Goal: Task Accomplishment & Management: Manage account settings

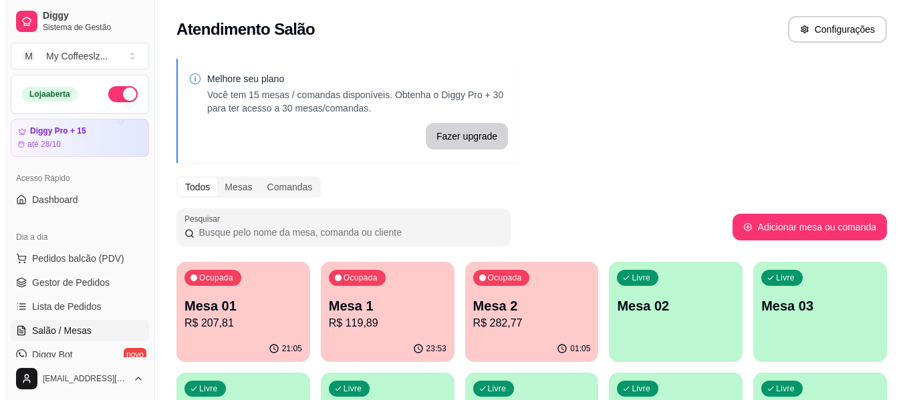
scroll to position [134, 0]
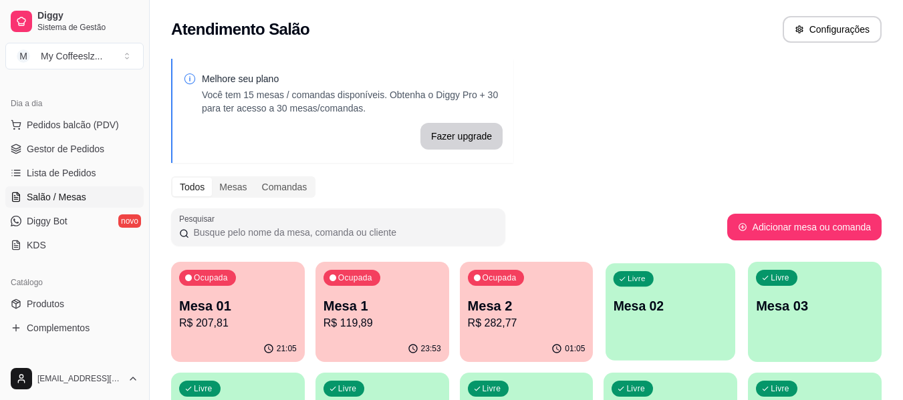
click at [646, 332] on div "Livre Mesa 02" at bounding box center [670, 304] width 130 height 82
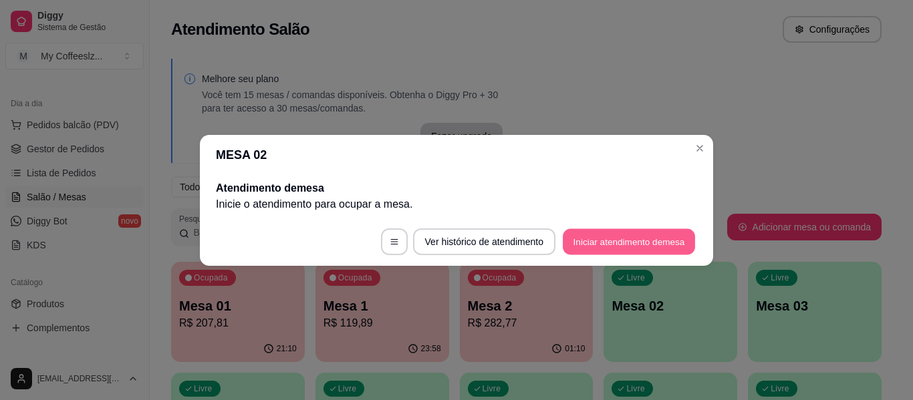
click at [609, 245] on button "Iniciar atendimento de mesa" at bounding box center [629, 242] width 132 height 26
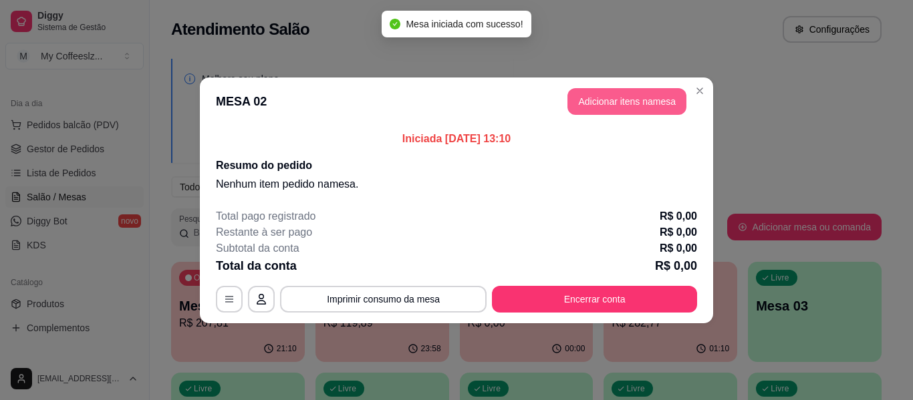
click at [585, 98] on button "Adicionar itens na mesa" at bounding box center [626, 101] width 119 height 27
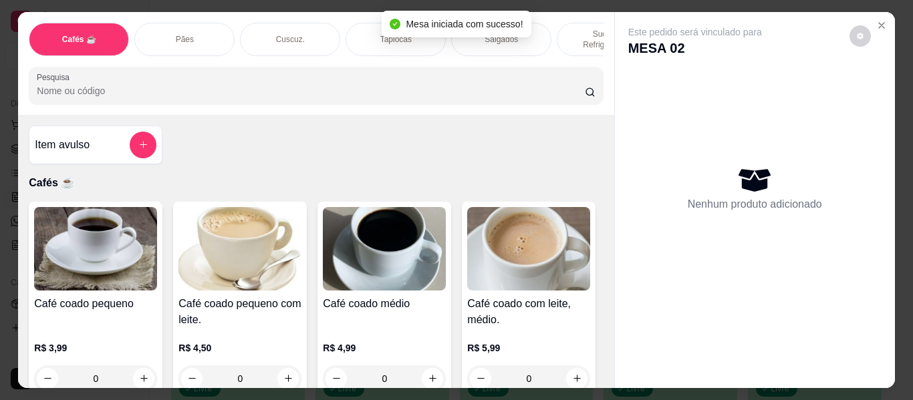
click at [532, 35] on div "Salgados" at bounding box center [501, 39] width 100 height 33
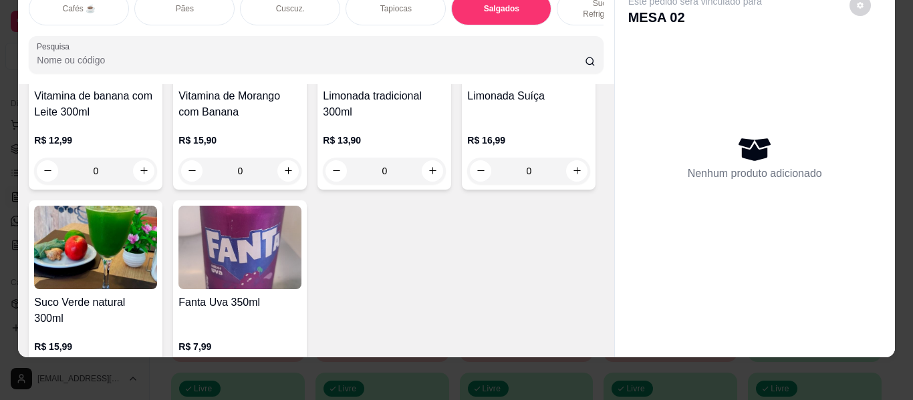
scroll to position [5714, 0]
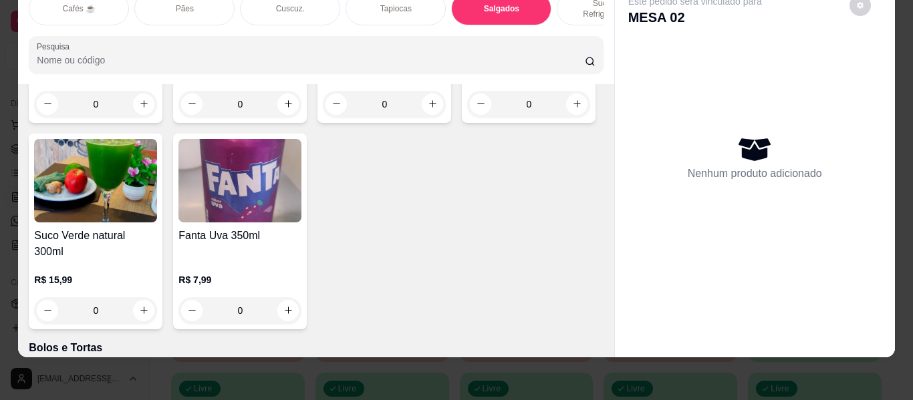
type input "1"
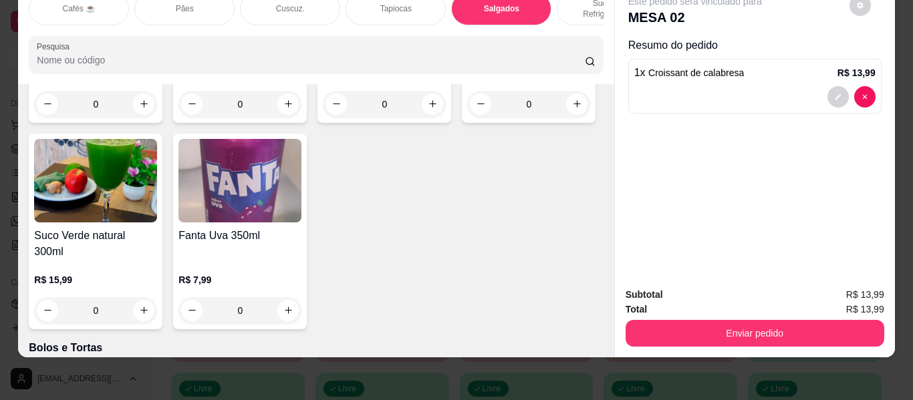
scroll to position [5580, 0]
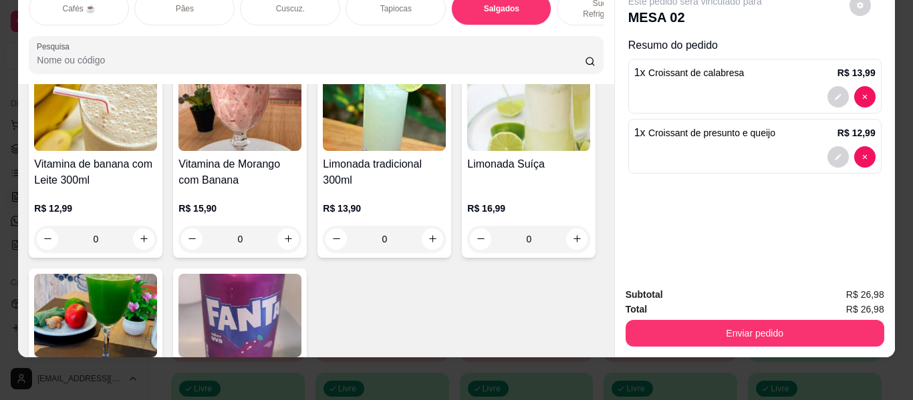
type input "3"
click at [681, 339] on div "Subtotal R$ 52,96 Total R$ 52,96 Enviar pedido" at bounding box center [755, 317] width 280 height 81
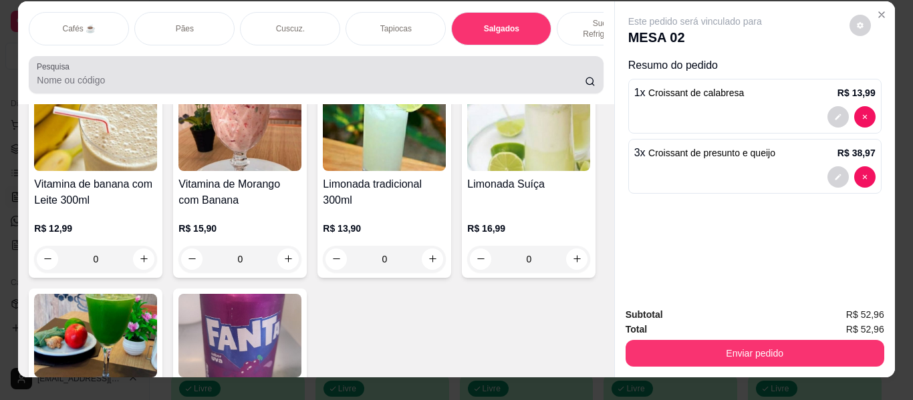
scroll to position [0, 0]
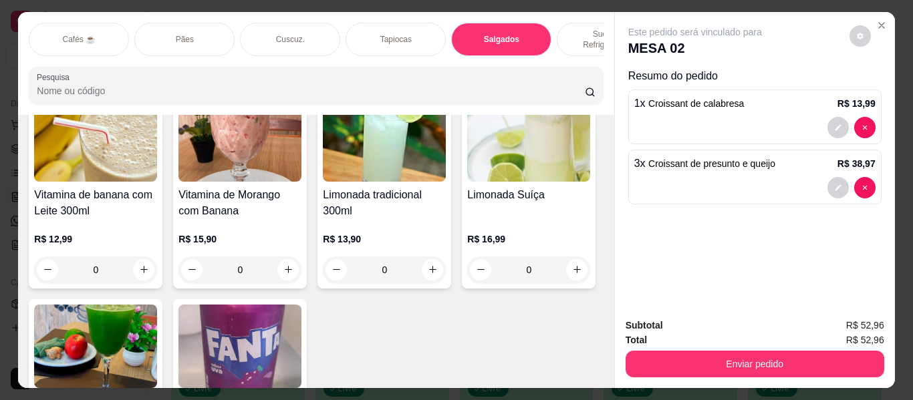
click at [563, 25] on div "Sucos e Refrigerantes" at bounding box center [607, 39] width 100 height 33
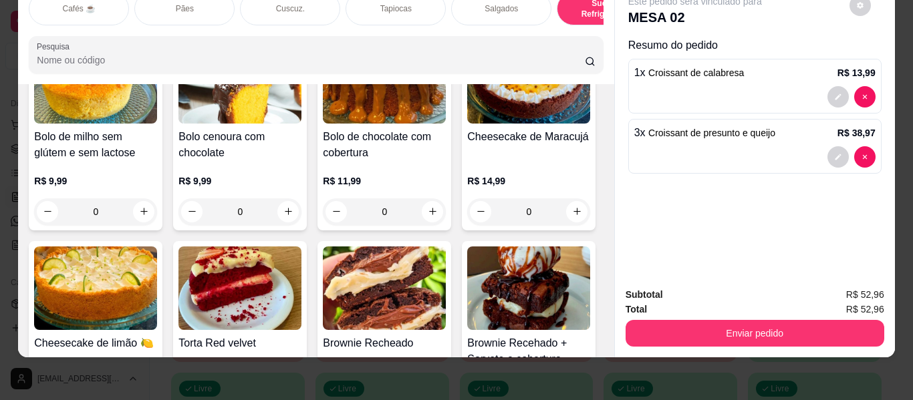
scroll to position [6228, 0]
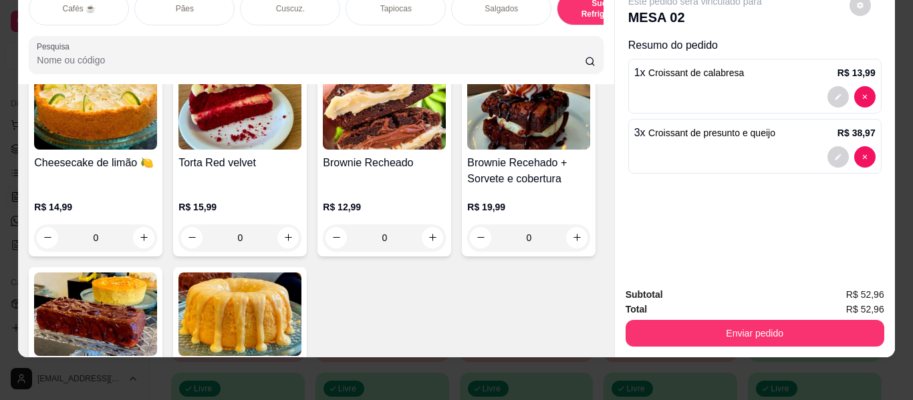
type input "1"
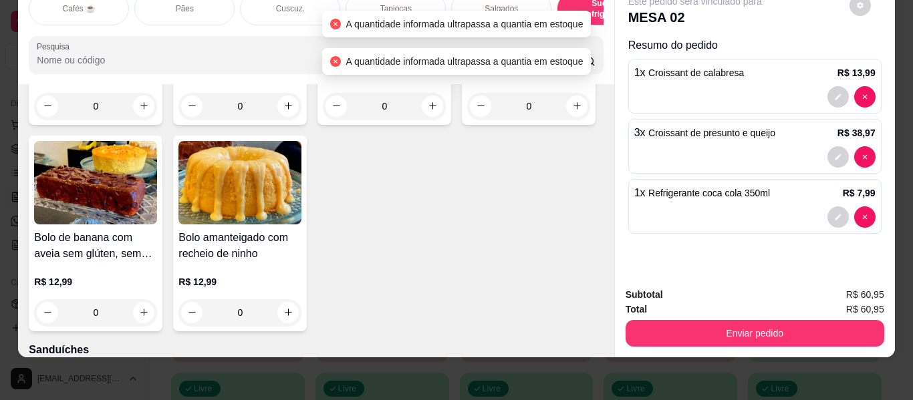
scroll to position [6362, 0]
type input "1"
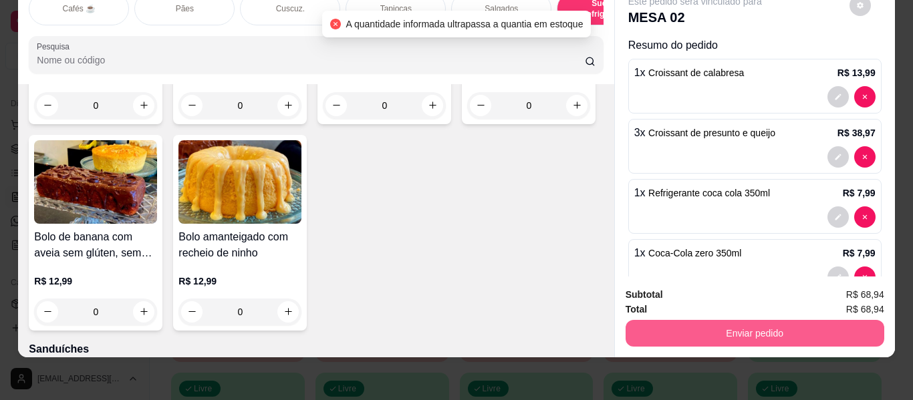
click at [685, 325] on button "Enviar pedido" at bounding box center [754, 333] width 259 height 27
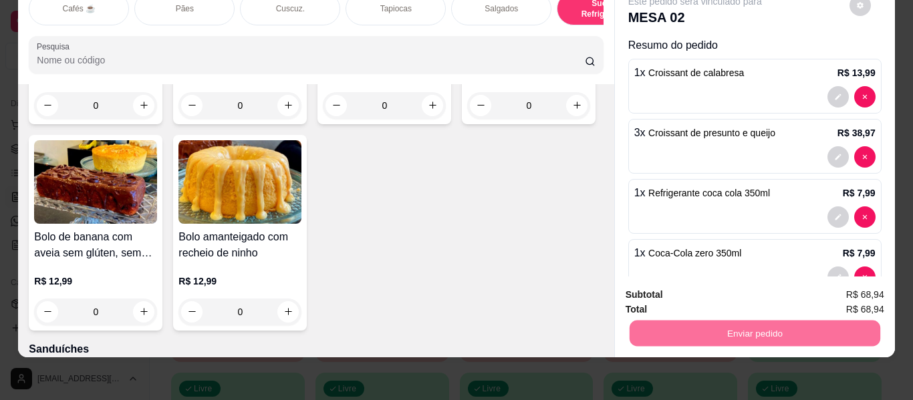
click at [841, 283] on button "Enviar pedido" at bounding box center [849, 289] width 76 height 25
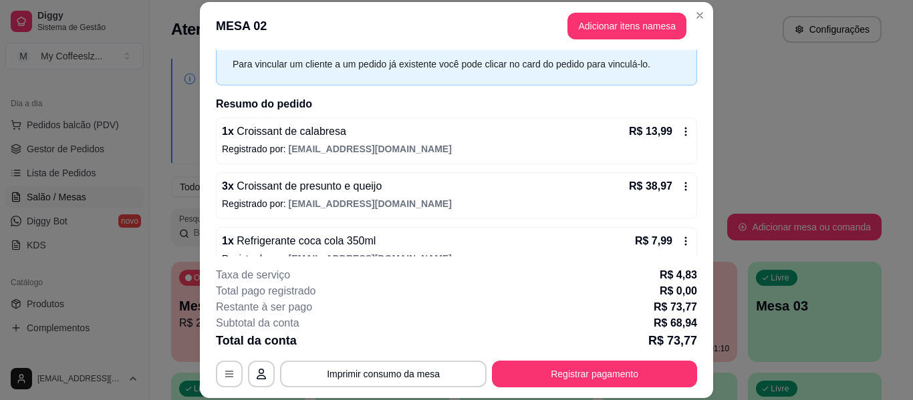
scroll to position [136, 0]
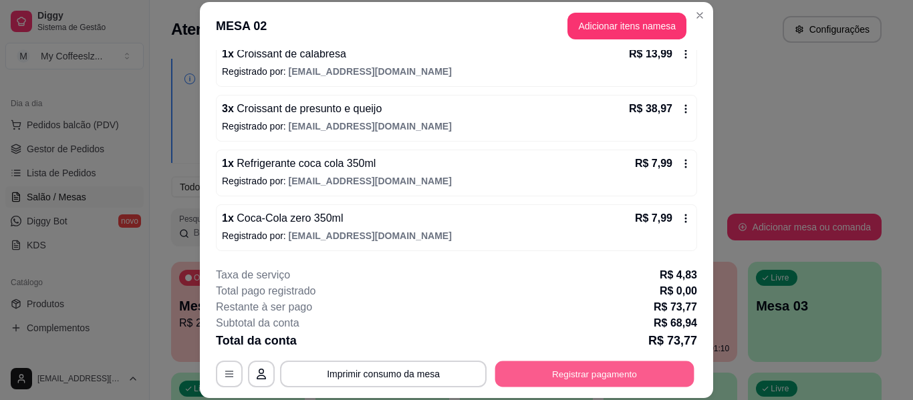
click at [555, 376] on button "Registrar pagamento" at bounding box center [594, 375] width 199 height 26
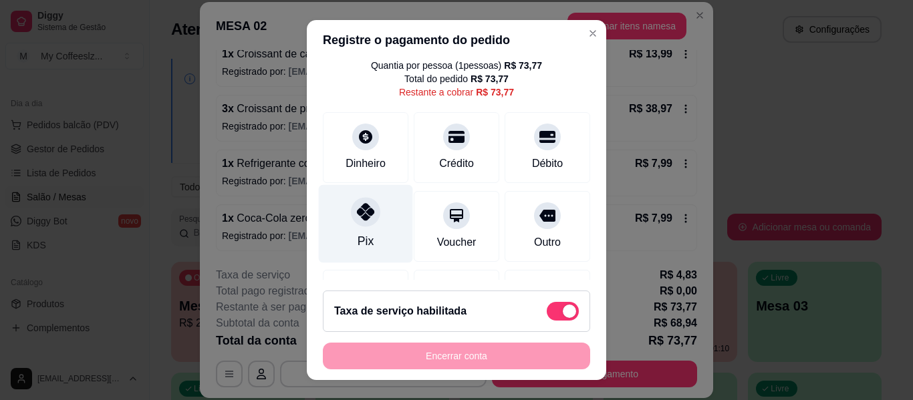
scroll to position [137, 0]
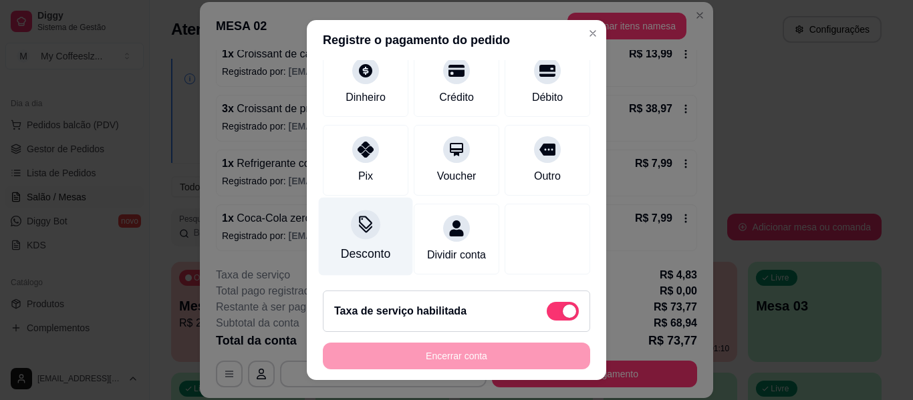
click at [362, 223] on div "Desconto" at bounding box center [366, 237] width 94 height 78
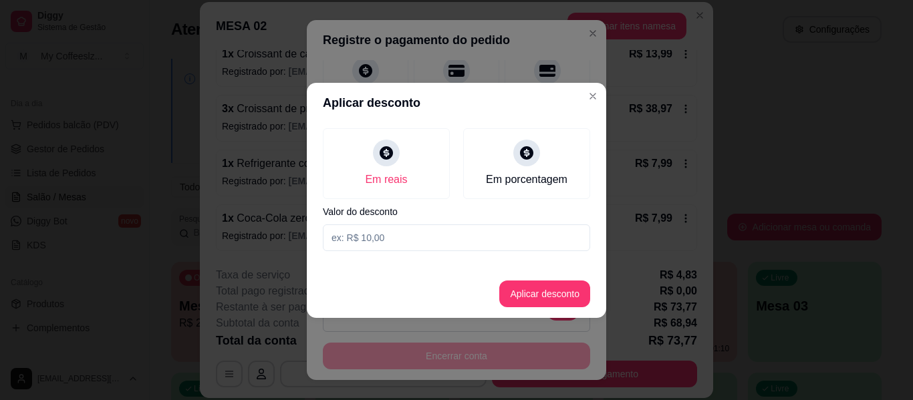
click at [386, 244] on input at bounding box center [456, 238] width 267 height 27
type input "9,00"
click at [550, 296] on button "Aplicar desconto" at bounding box center [545, 294] width 88 height 26
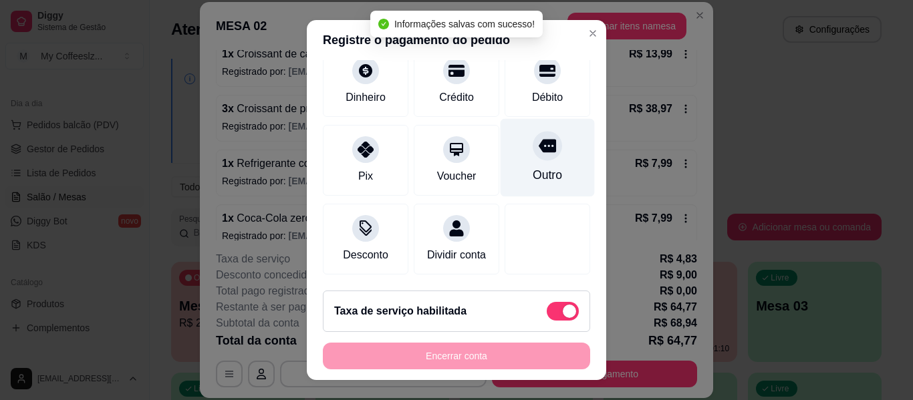
scroll to position [0, 0]
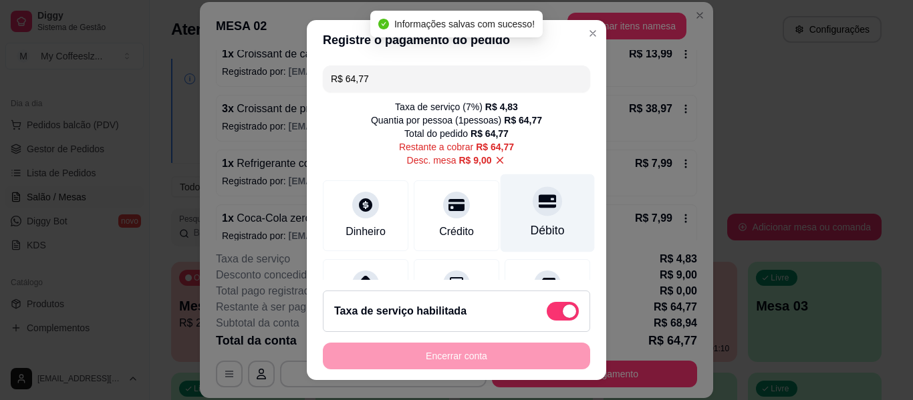
click at [533, 212] on div at bounding box center [547, 200] width 29 height 29
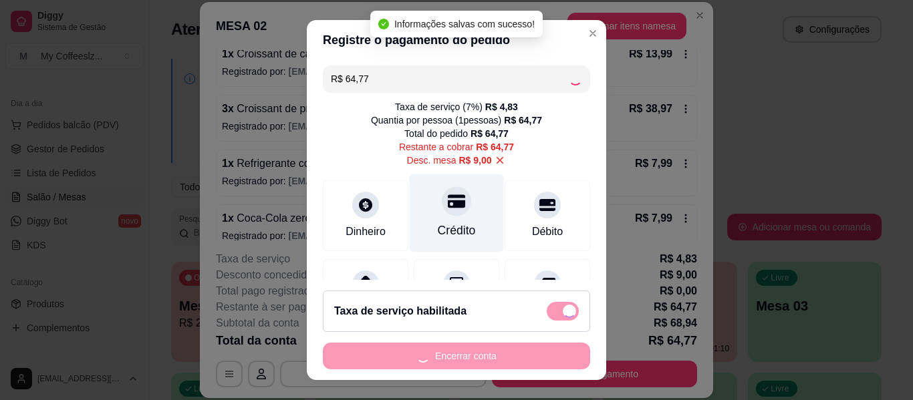
type input "R$ 0,00"
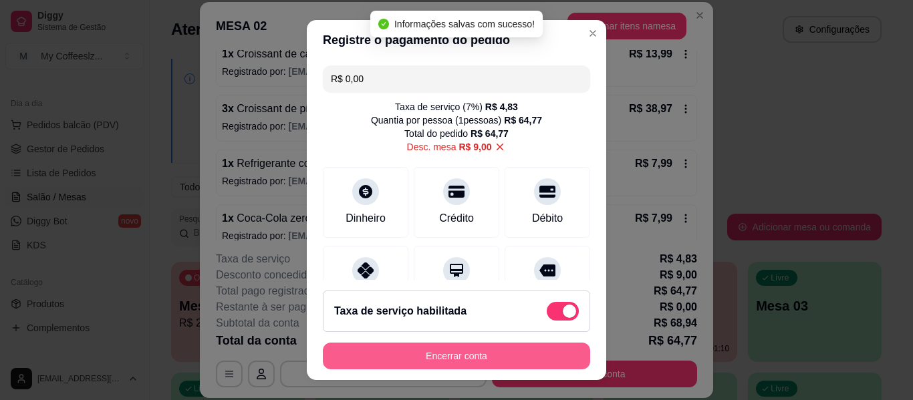
click at [427, 349] on button "Encerrar conta" at bounding box center [456, 356] width 267 height 27
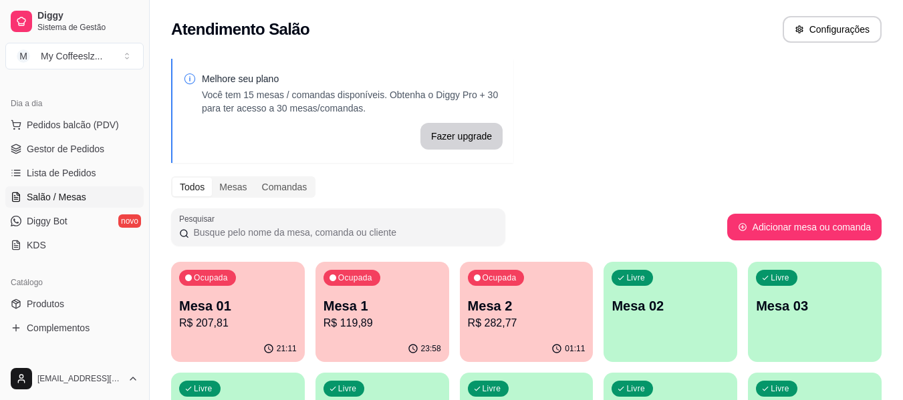
click at [660, 293] on div "Livre Mesa 02" at bounding box center [670, 304] width 134 height 84
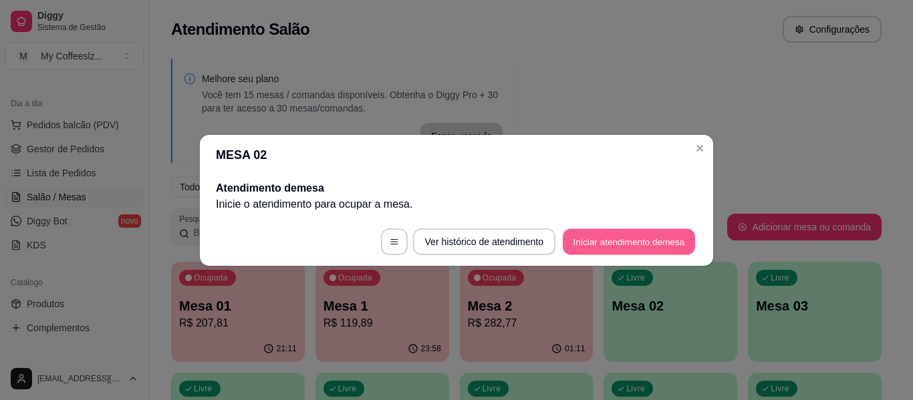
click at [636, 247] on button "Iniciar atendimento de mesa" at bounding box center [629, 242] width 132 height 26
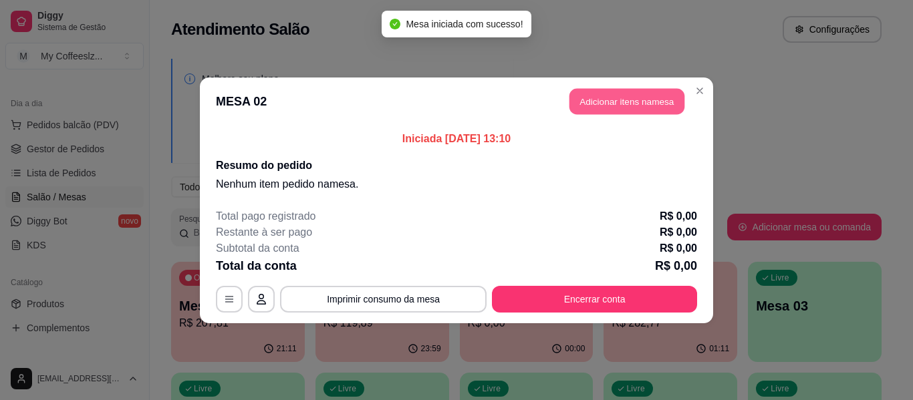
click at [587, 112] on button "Adicionar itens na mesa" at bounding box center [626, 101] width 115 height 26
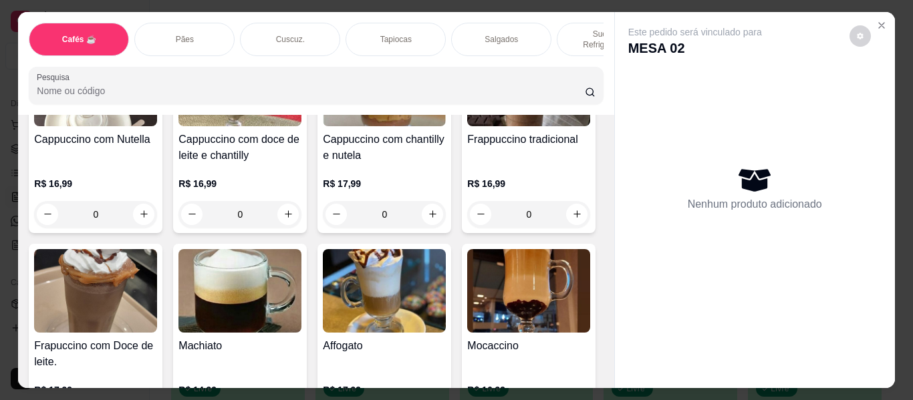
scroll to position [1604, 0]
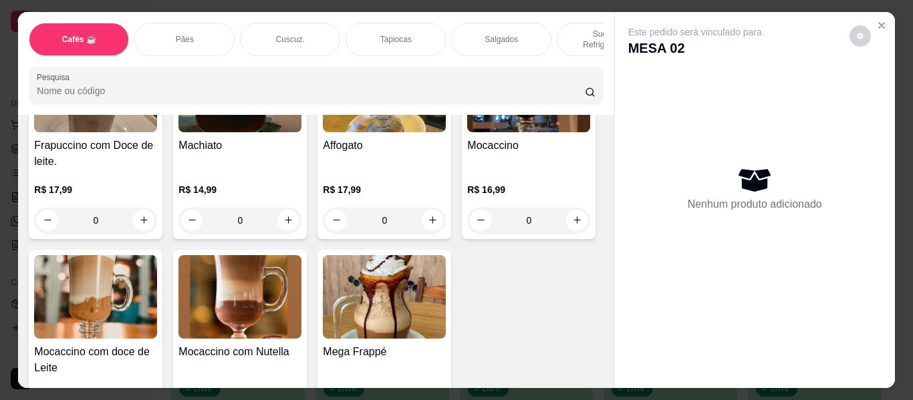
click at [374, 27] on div "Tapiocas" at bounding box center [395, 39] width 100 height 33
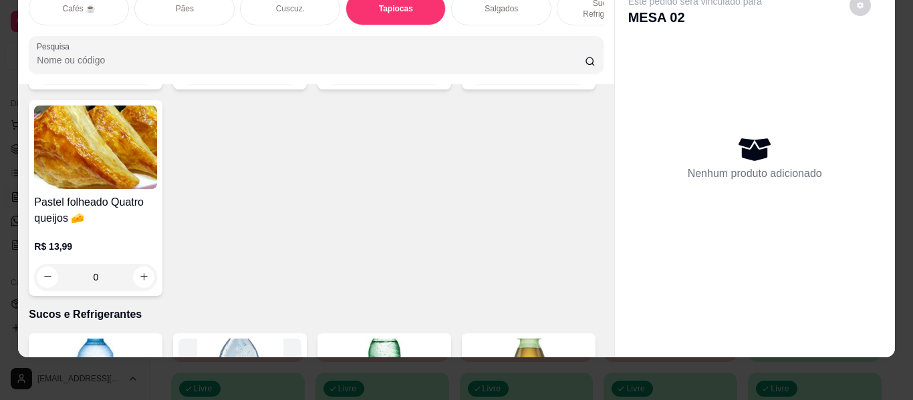
scroll to position [4515, 0]
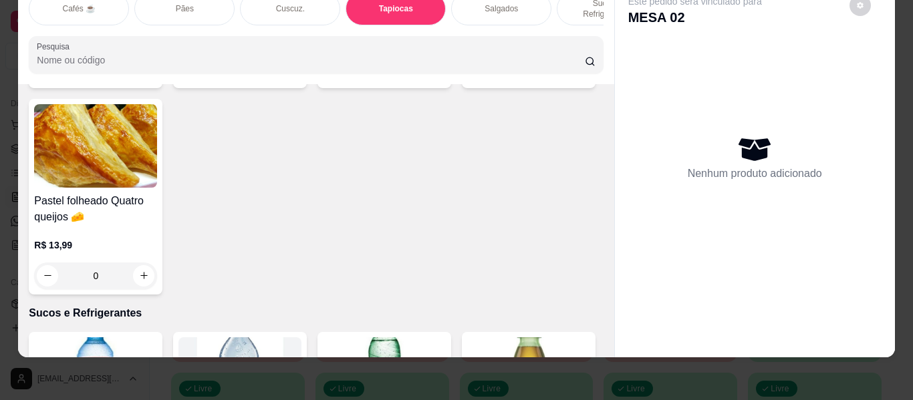
type input "1"
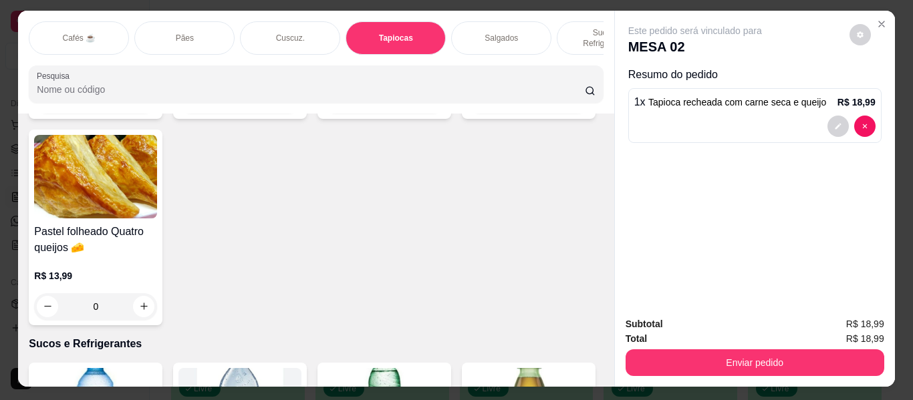
scroll to position [0, 0]
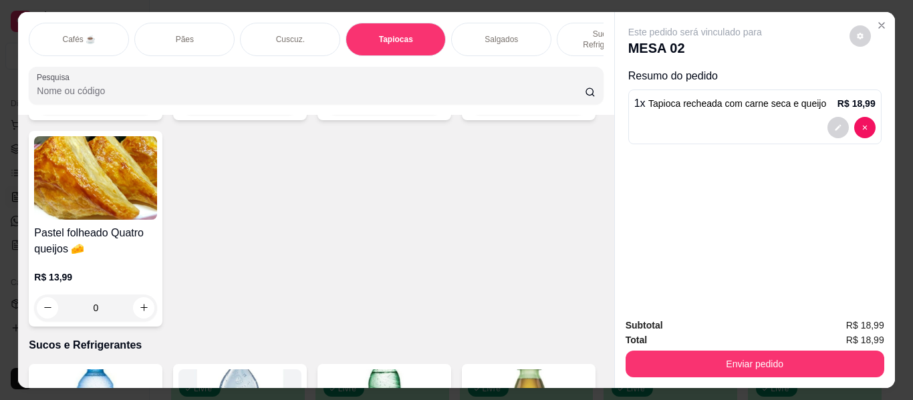
click at [576, 29] on p "Sucos e Refrigerantes" at bounding box center [607, 39] width 78 height 21
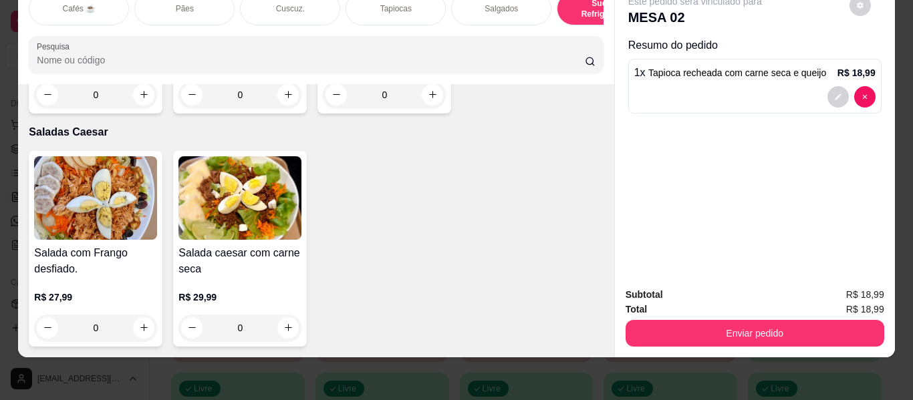
scroll to position [7698, 0]
type input "1"
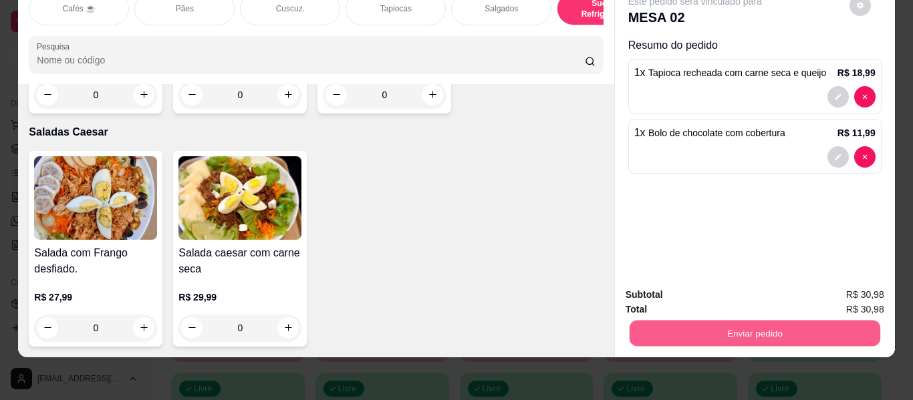
click at [771, 325] on button "Enviar pedido" at bounding box center [754, 334] width 251 height 26
click at [871, 288] on button "Enviar pedido" at bounding box center [849, 290] width 76 height 25
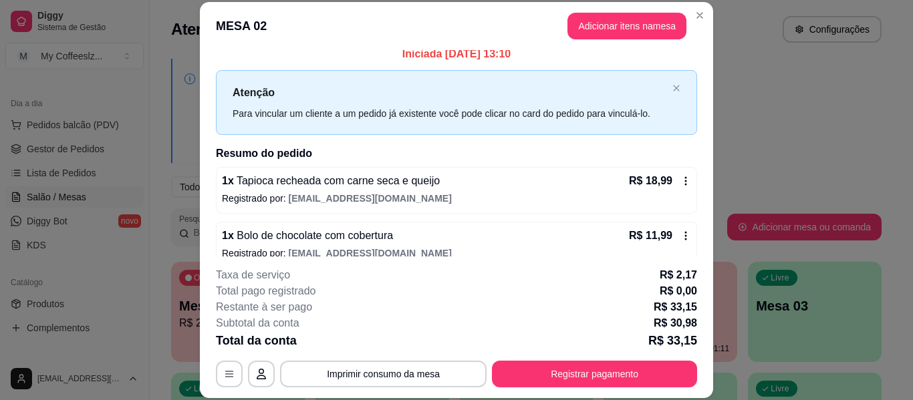
scroll to position [0, 0]
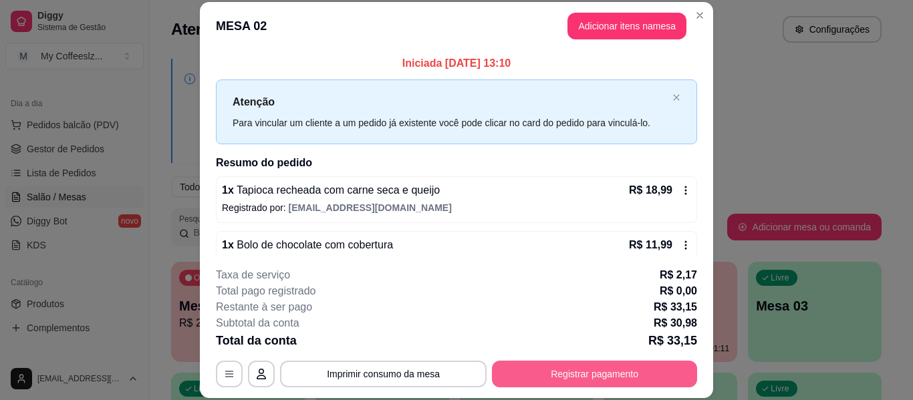
click at [539, 378] on button "Registrar pagamento" at bounding box center [594, 374] width 205 height 27
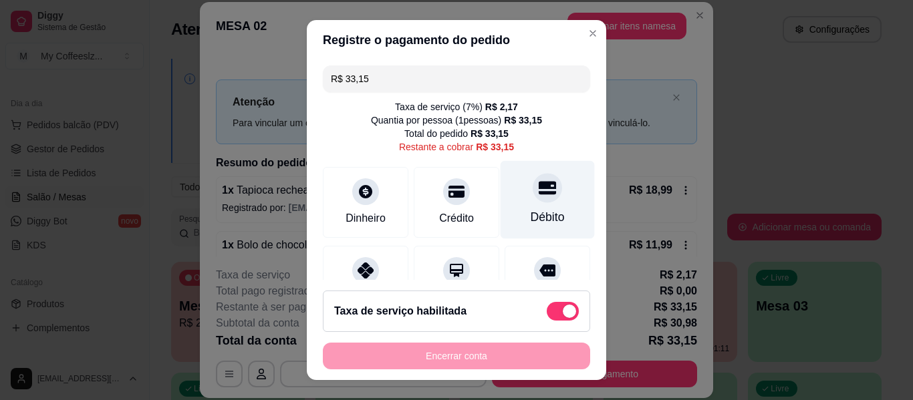
scroll to position [137, 0]
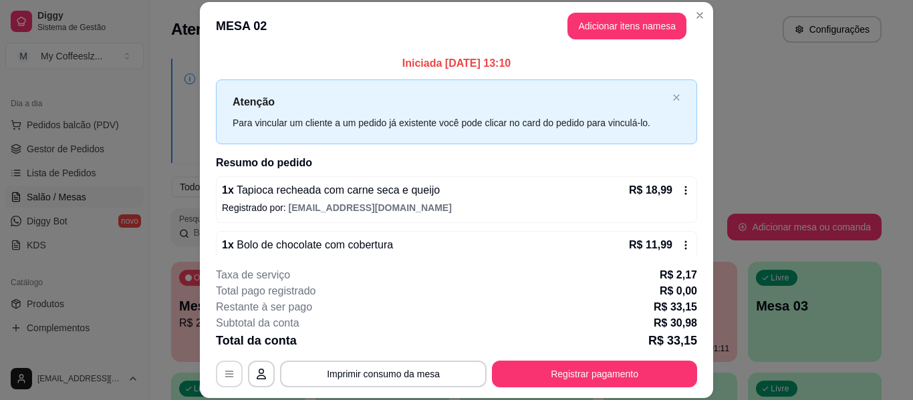
click at [216, 377] on button "button" at bounding box center [229, 374] width 27 height 27
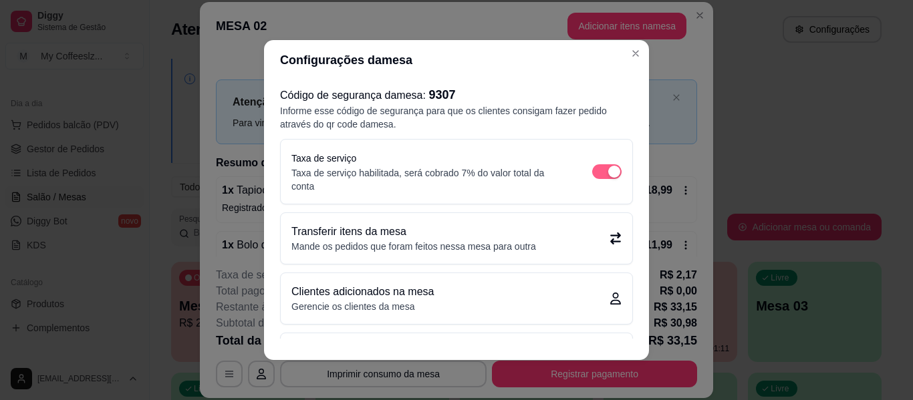
click at [608, 170] on div "button" at bounding box center [614, 172] width 12 height 12
click at [608, 168] on div "button" at bounding box center [614, 172] width 12 height 12
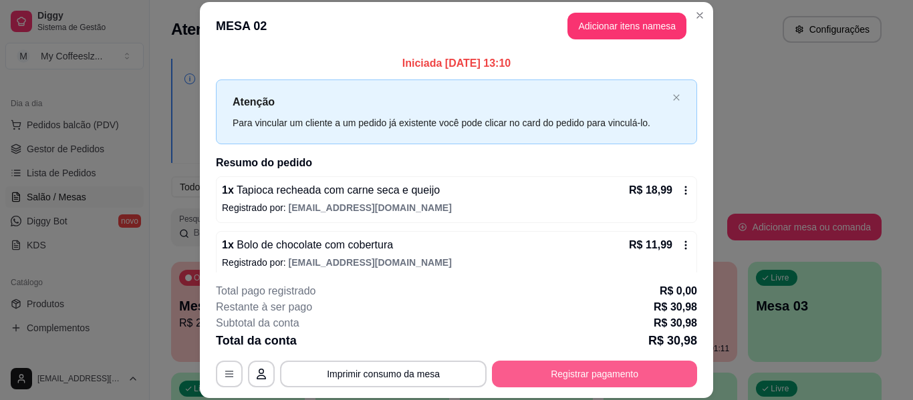
click at [508, 376] on button "Registrar pagamento" at bounding box center [594, 374] width 205 height 27
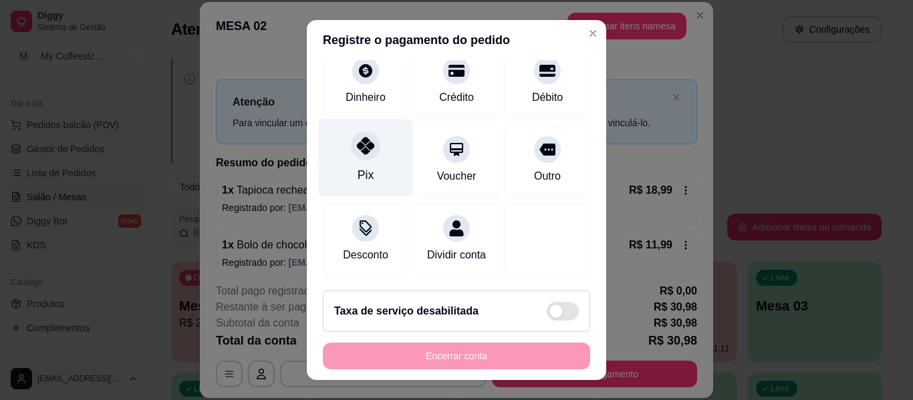
scroll to position [124, 0]
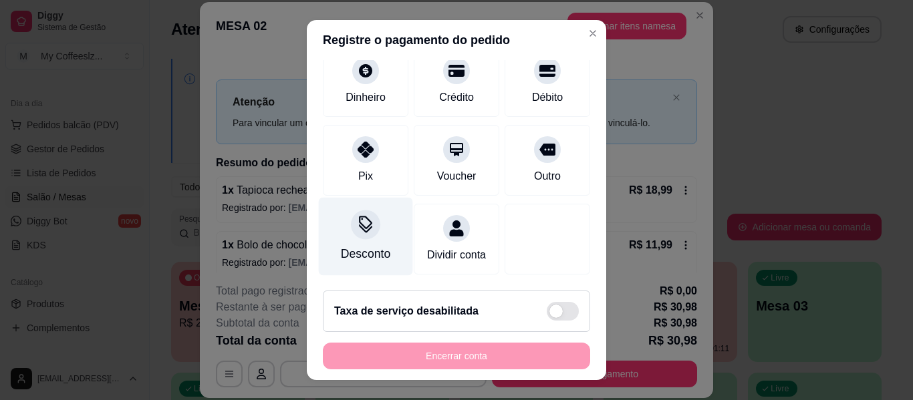
click at [378, 210] on div "Desconto" at bounding box center [366, 237] width 94 height 78
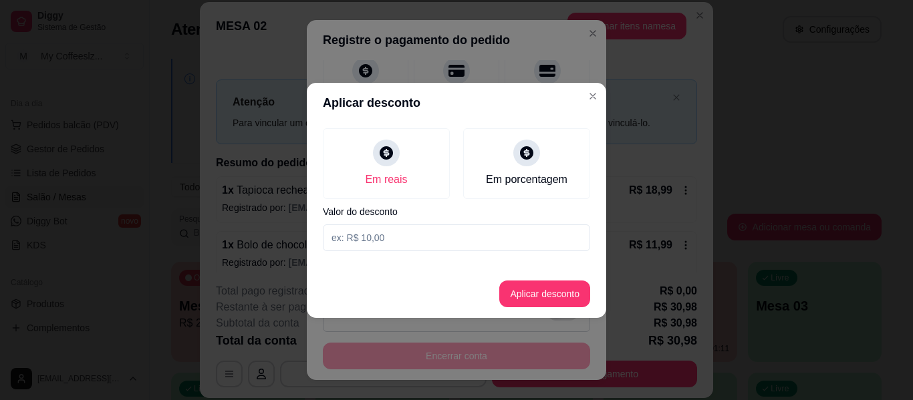
click at [499, 237] on input at bounding box center [456, 238] width 267 height 27
type input "2,00"
click at [525, 287] on button "Aplicar desconto" at bounding box center [544, 294] width 91 height 27
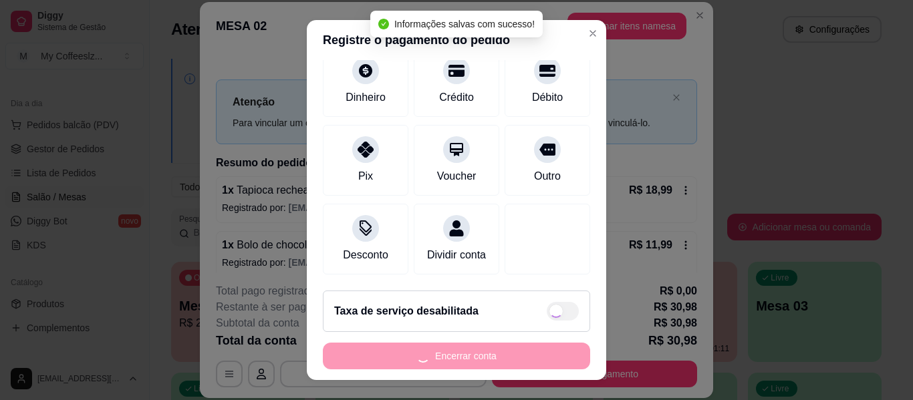
type input "R$ 28,98"
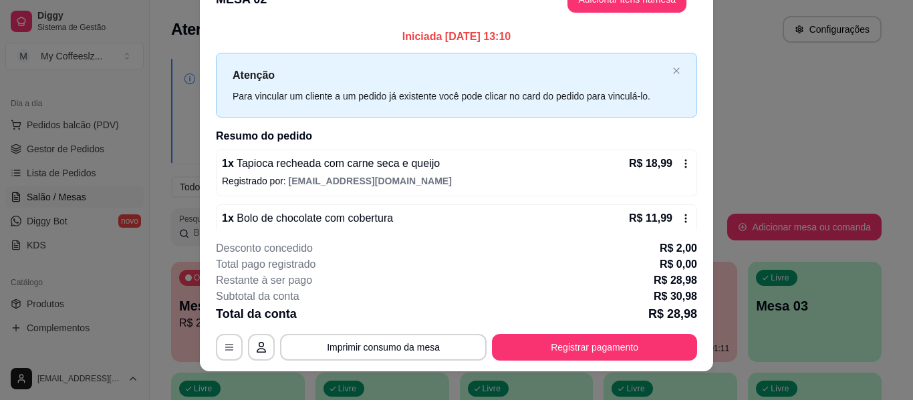
scroll to position [41, 0]
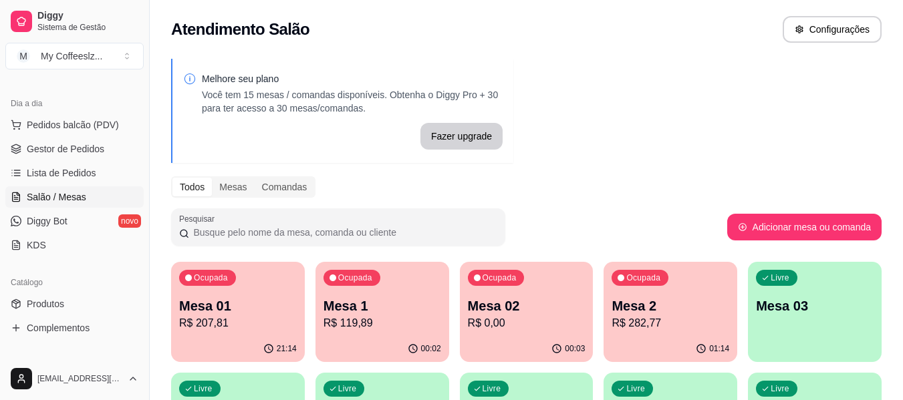
click at [795, 333] on div "Livre Mesa 03" at bounding box center [815, 304] width 134 height 84
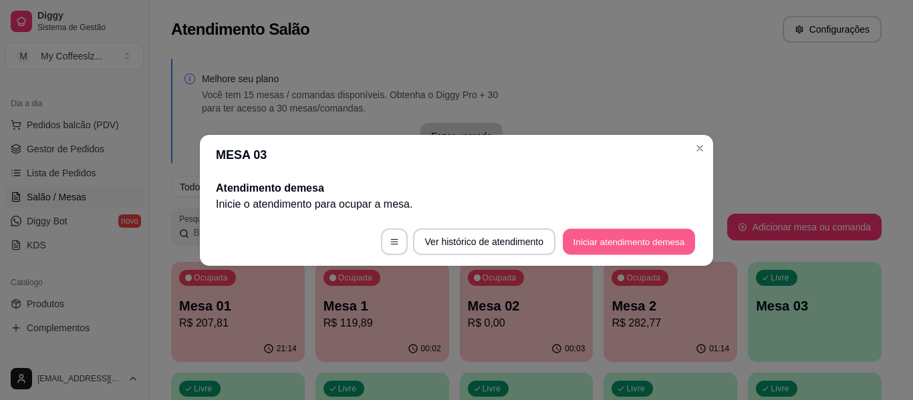
click at [626, 237] on button "Iniciar atendimento de mesa" at bounding box center [629, 242] width 132 height 26
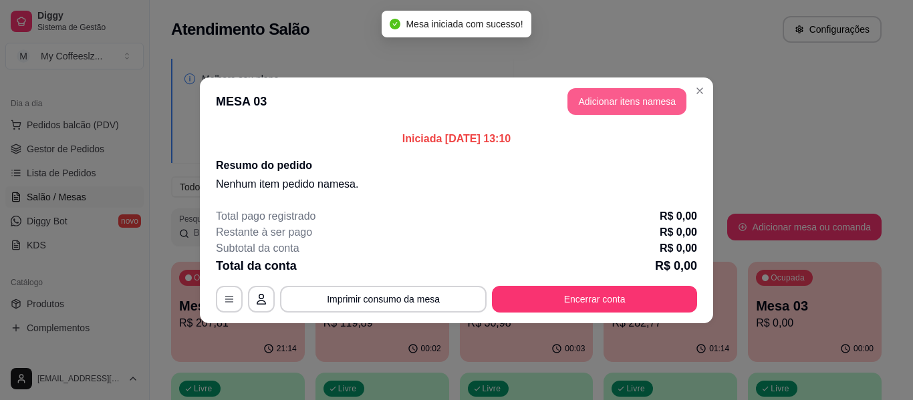
click at [623, 100] on button "Adicionar itens na mesa" at bounding box center [626, 101] width 119 height 27
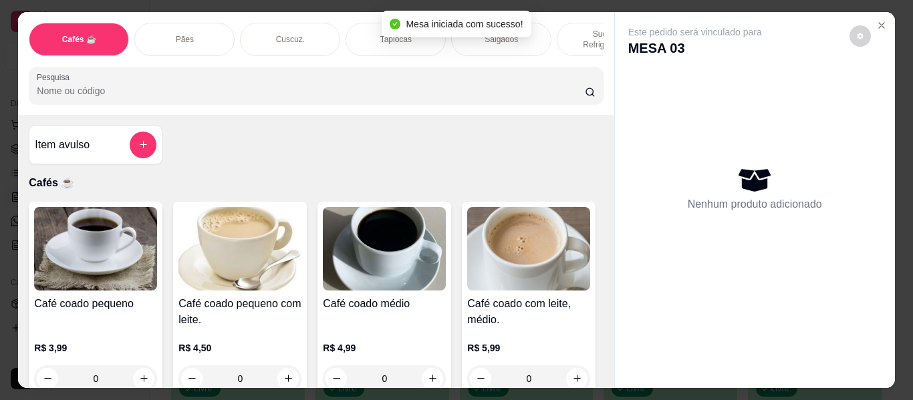
click at [568, 29] on p "Sucos e Refrigerantes" at bounding box center [607, 39] width 78 height 21
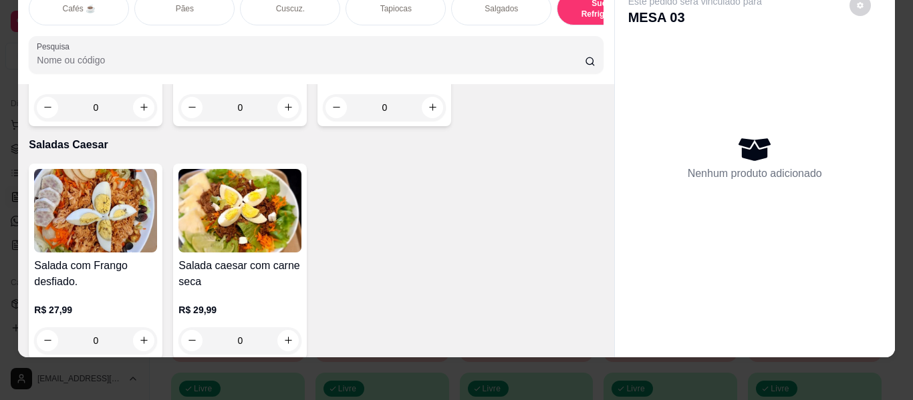
scroll to position [7563, 0]
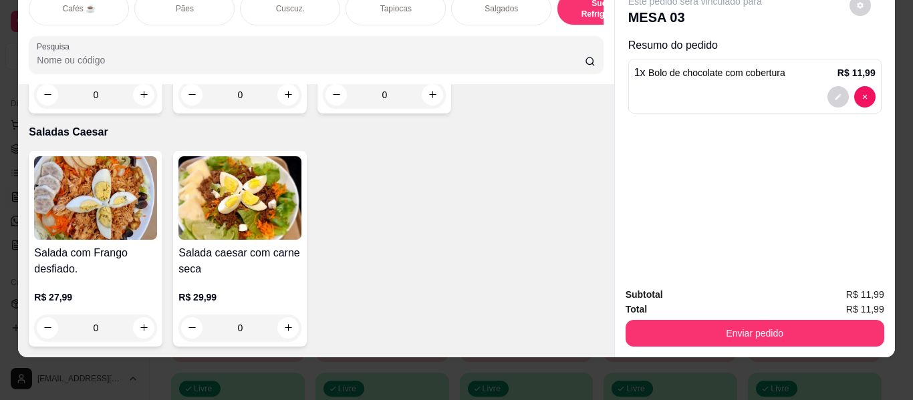
type input "2"
type input "1"
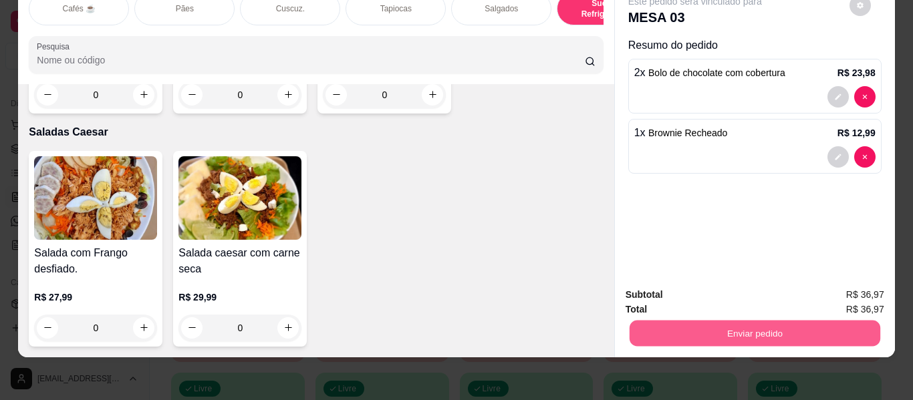
click at [740, 328] on button "Enviar pedido" at bounding box center [754, 334] width 251 height 26
click at [841, 286] on button "Enviar pedido" at bounding box center [849, 290] width 76 height 25
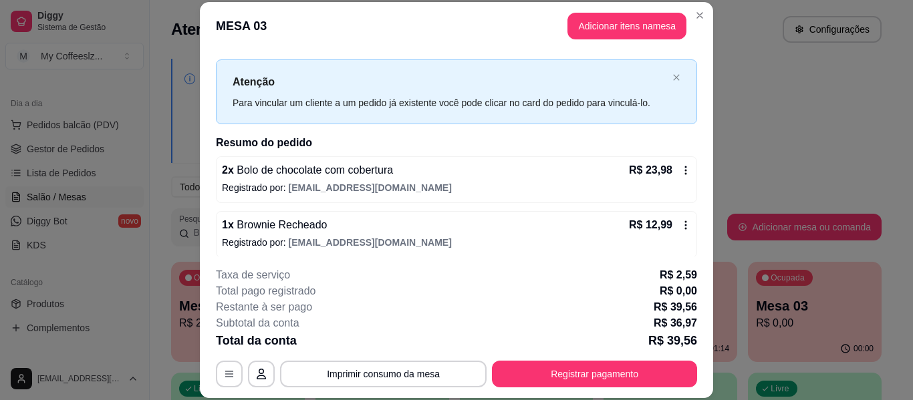
scroll to position [0, 0]
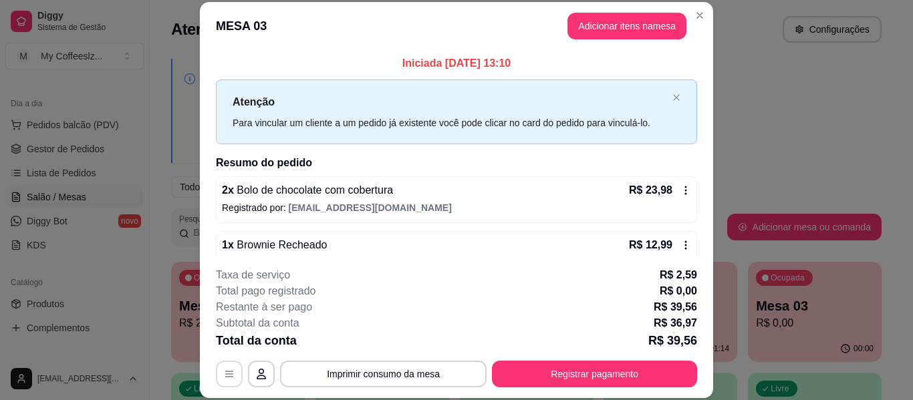
click at [218, 376] on button "button" at bounding box center [229, 374] width 27 height 27
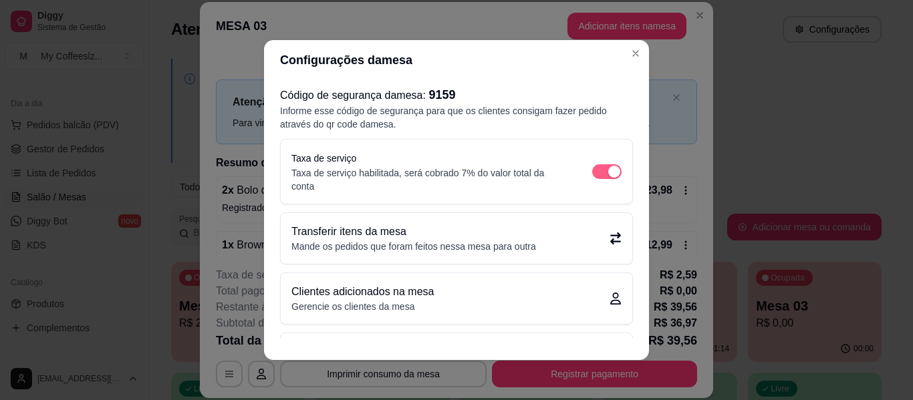
click at [608, 172] on div "button" at bounding box center [614, 172] width 12 height 12
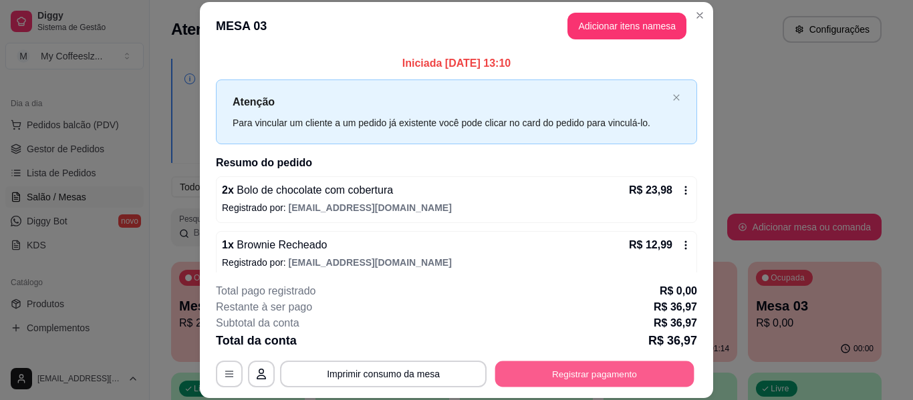
click at [551, 374] on button "Registrar pagamento" at bounding box center [594, 375] width 199 height 26
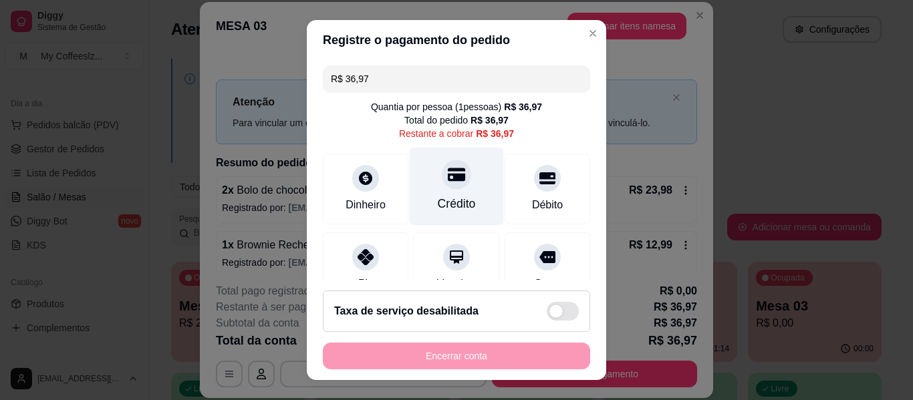
scroll to position [124, 0]
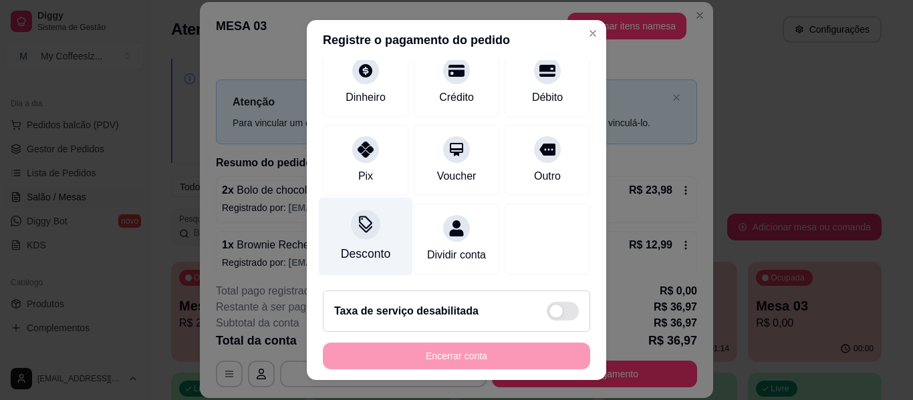
click at [376, 227] on div "Desconto" at bounding box center [366, 237] width 94 height 78
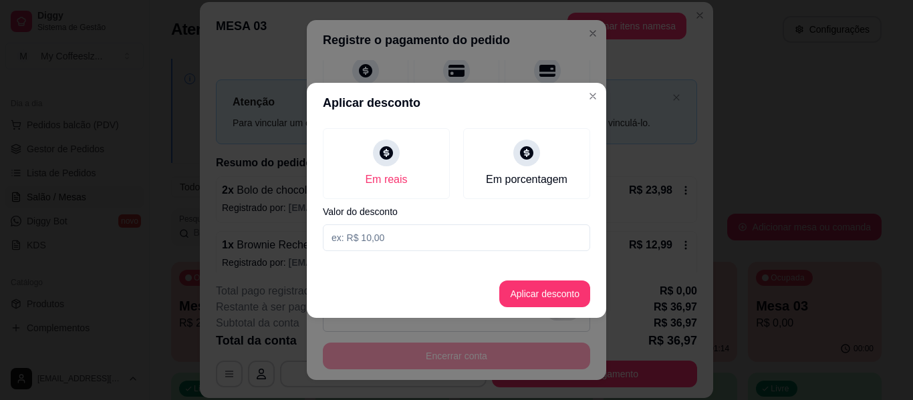
click at [470, 241] on input at bounding box center [456, 238] width 267 height 27
type input "2,99"
click at [538, 297] on button "Aplicar desconto" at bounding box center [545, 294] width 88 height 26
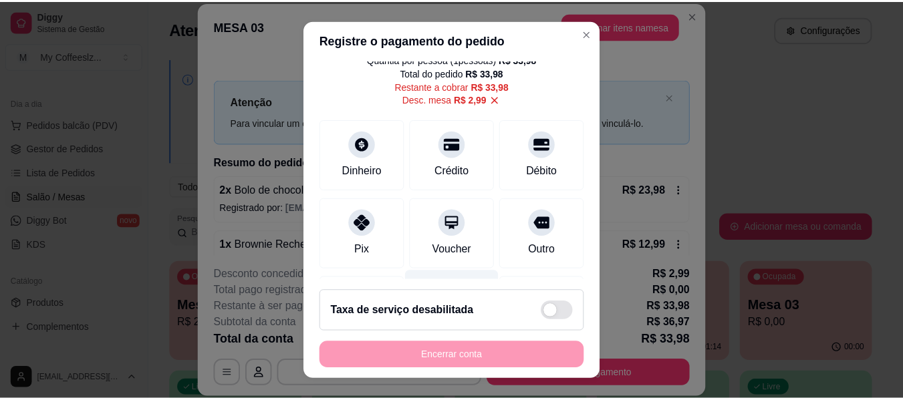
scroll to position [0, 0]
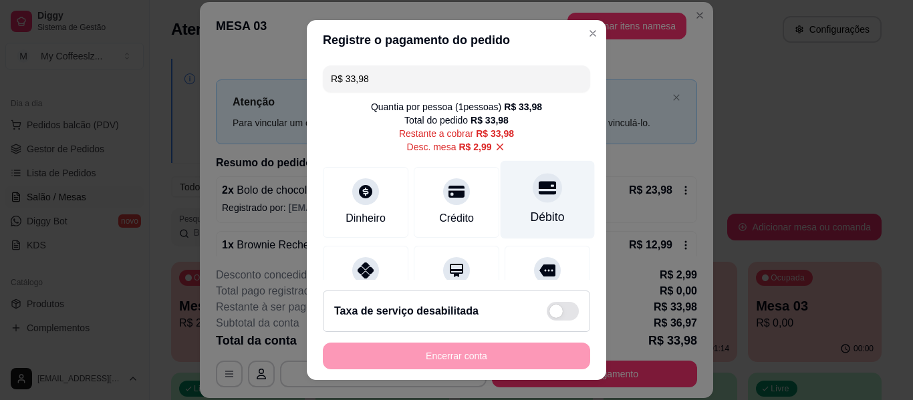
click at [511, 182] on div "Débito" at bounding box center [548, 200] width 94 height 78
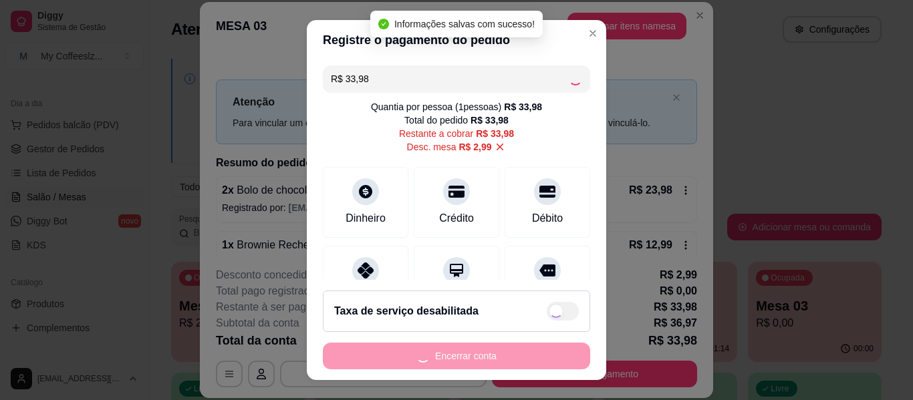
type input "R$ 0,00"
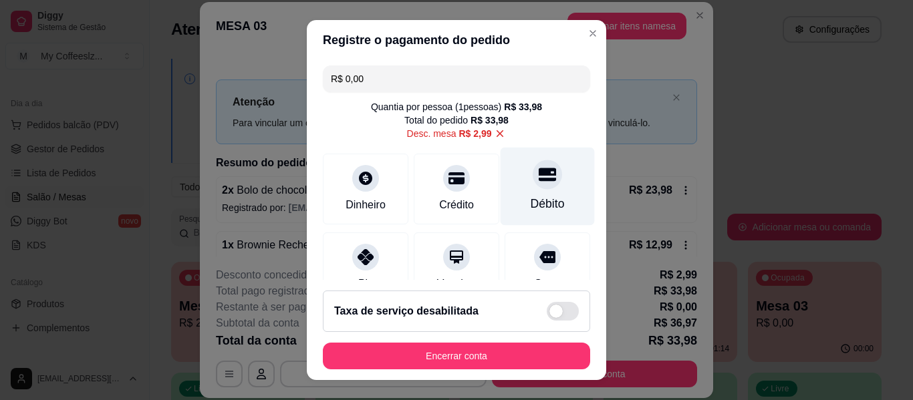
click at [539, 180] on icon at bounding box center [547, 174] width 17 height 13
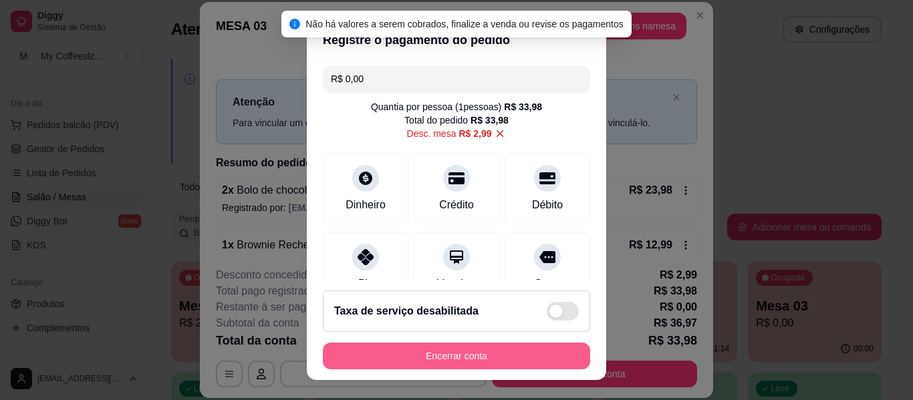
click at [446, 351] on button "Encerrar conta" at bounding box center [456, 356] width 267 height 27
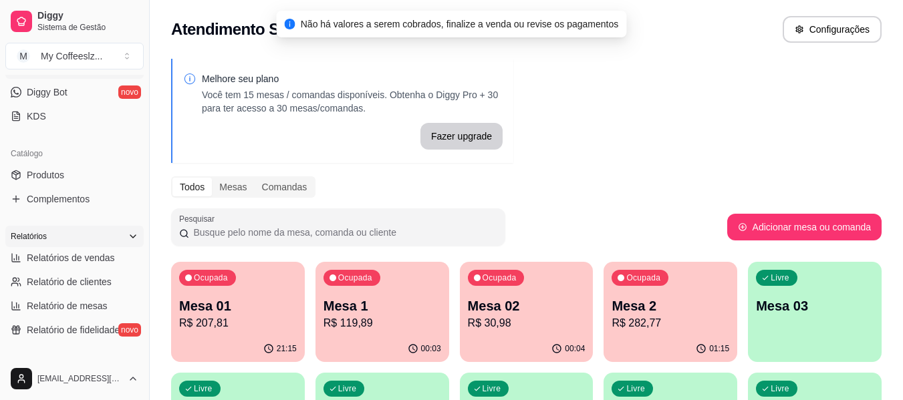
scroll to position [267, 0]
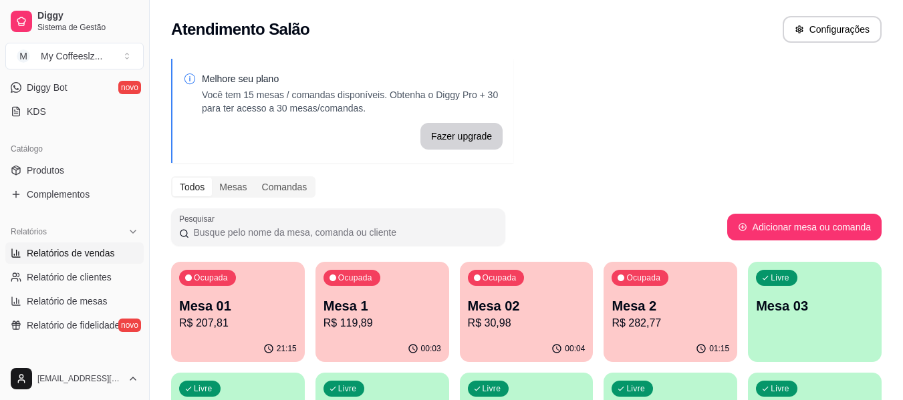
click at [65, 245] on link "Relatórios de vendas" at bounding box center [74, 253] width 138 height 21
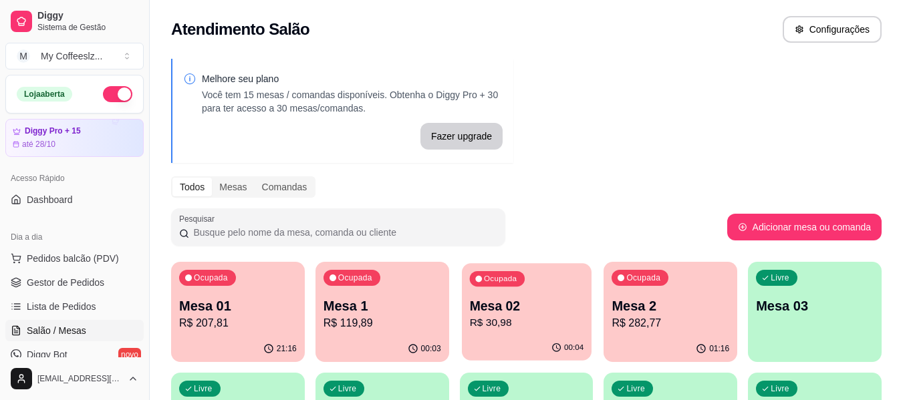
click at [505, 322] on p "R$ 30,98" at bounding box center [526, 322] width 114 height 15
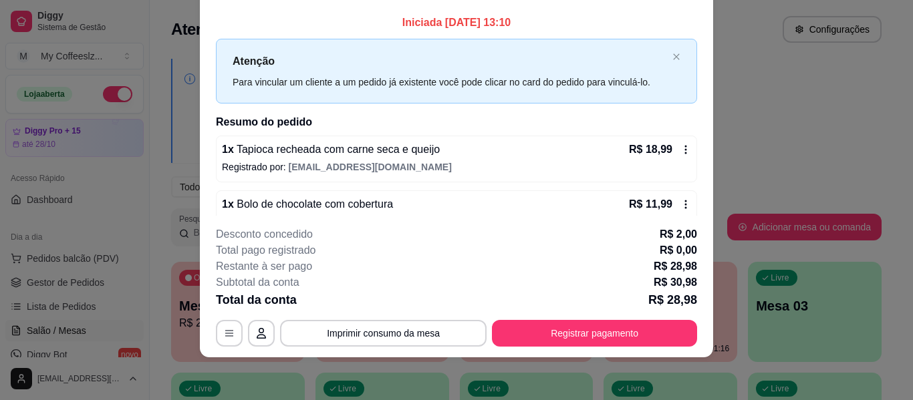
scroll to position [27, 0]
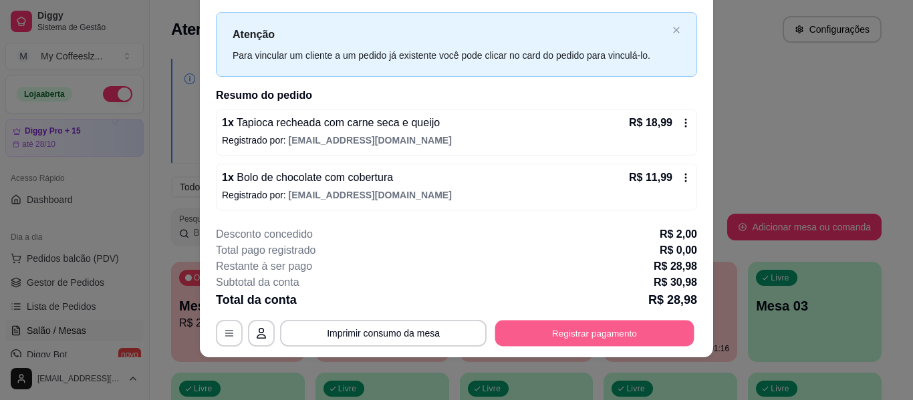
click at [568, 330] on button "Registrar pagamento" at bounding box center [594, 334] width 199 height 26
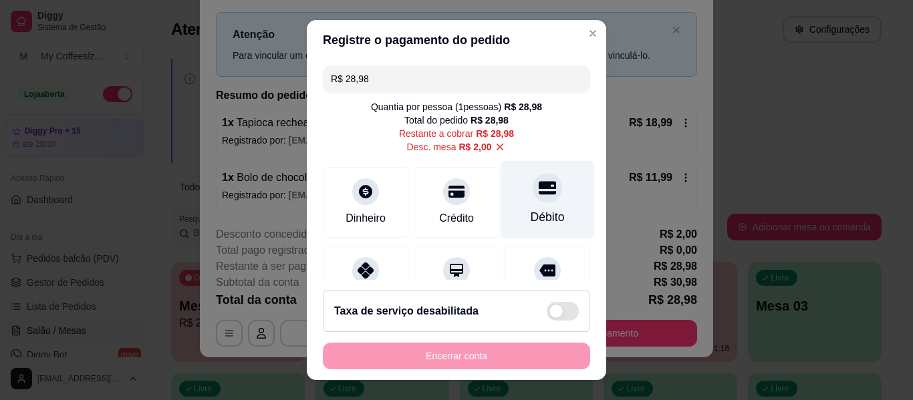
click at [533, 198] on div at bounding box center [547, 187] width 29 height 29
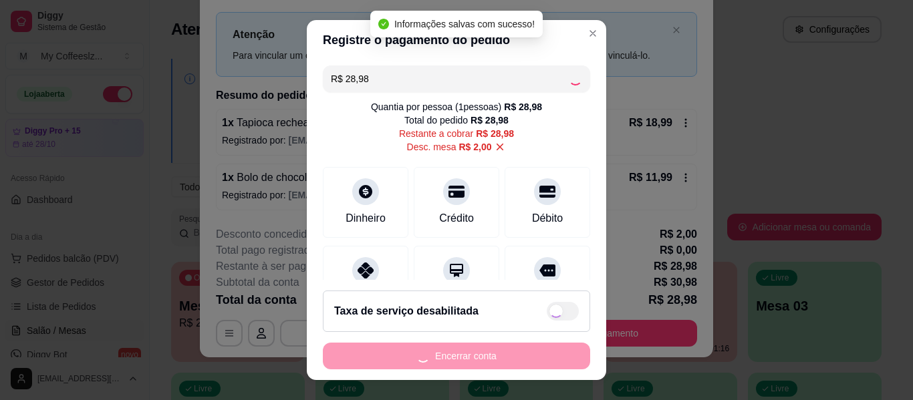
type input "R$ 0,00"
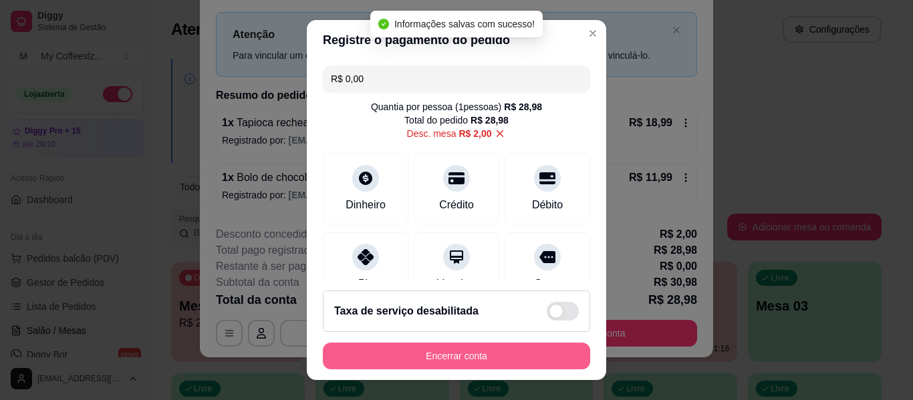
click at [426, 351] on button "Encerrar conta" at bounding box center [456, 356] width 267 height 27
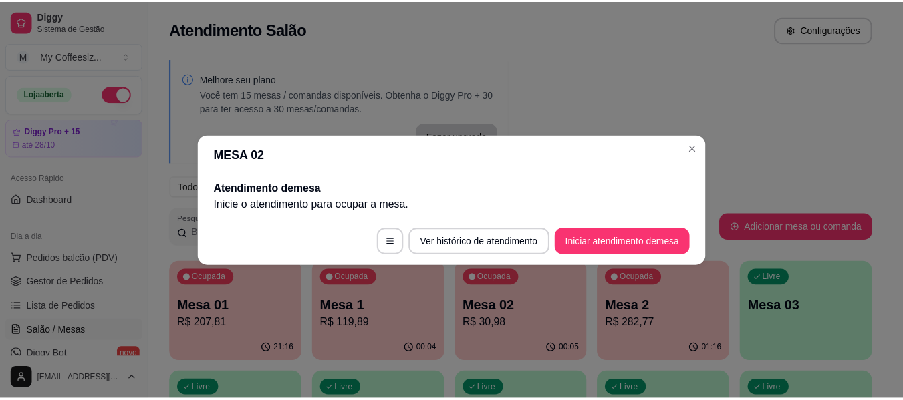
scroll to position [0, 0]
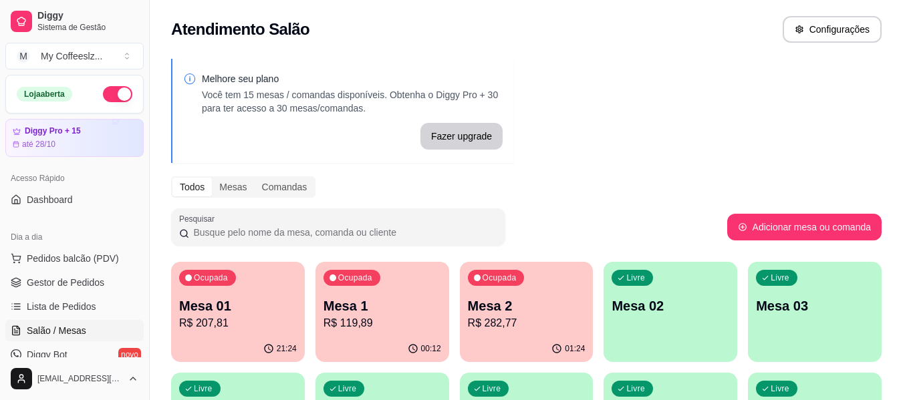
click at [446, 26] on div "Atendimento Salão Configurações" at bounding box center [526, 29] width 710 height 27
click at [602, 76] on div "Melhore seu plano Você tem 15 mesas / comandas disponíveis. Obtenha o Diggy Pro…" at bounding box center [526, 381] width 753 height 660
